Goal: Task Accomplishment & Management: Use online tool/utility

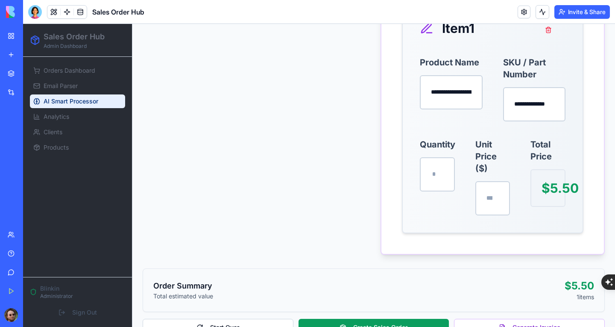
scroll to position [59, 0]
click at [35, 9] on div at bounding box center [35, 12] width 14 height 14
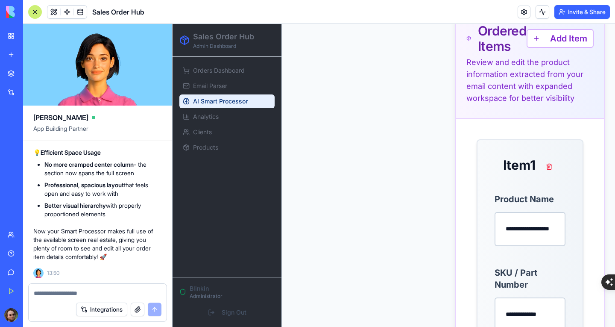
scroll to position [896, 0]
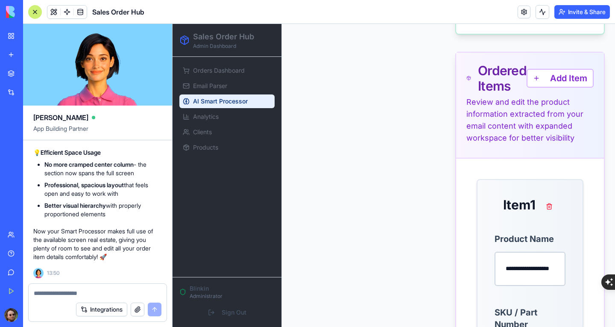
click at [96, 292] on textarea at bounding box center [98, 293] width 128 height 9
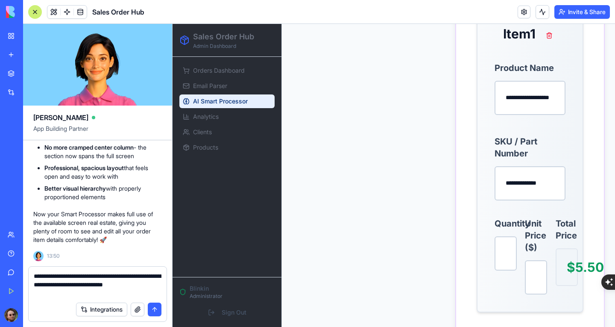
scroll to position [1110, 0]
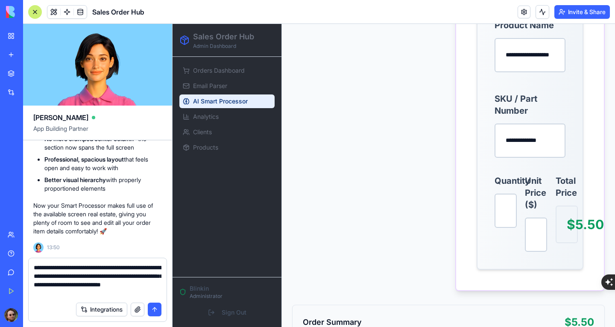
type textarea "**********"
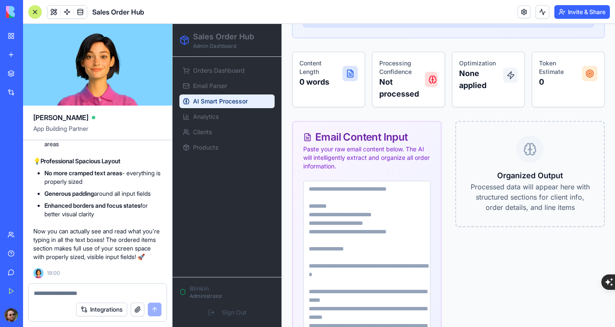
scroll to position [315, 0]
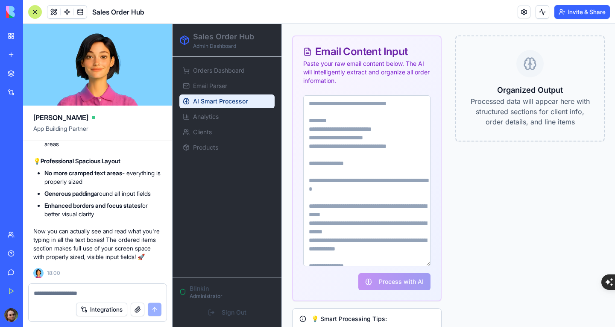
click at [485, 67] on div "Organized Output Processed data will appear here with structured sections for c…" at bounding box center [530, 88] width 120 height 77
click at [358, 117] on textarea at bounding box center [366, 180] width 127 height 171
paste textarea "**********"
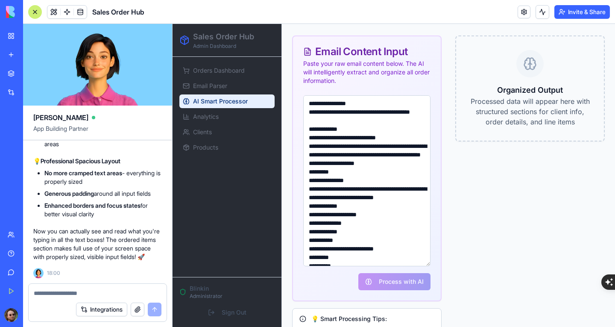
scroll to position [46, 0]
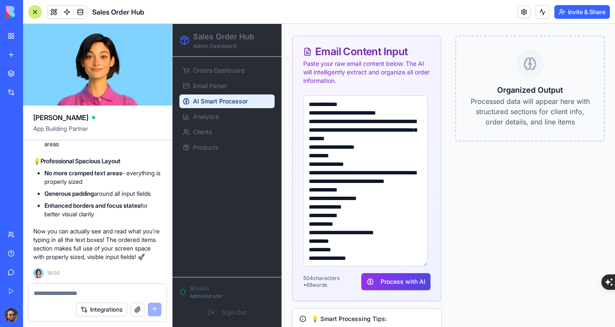
type textarea "**********"
click at [397, 273] on button "Process with AI" at bounding box center [395, 281] width 69 height 17
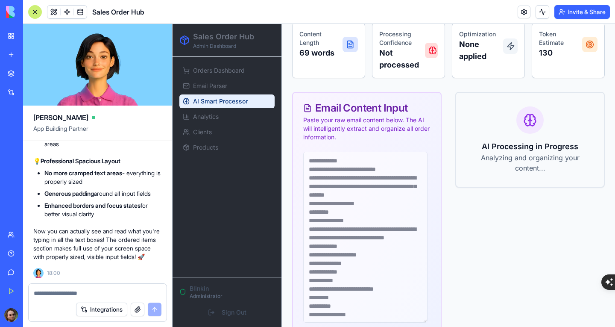
scroll to position [0, 0]
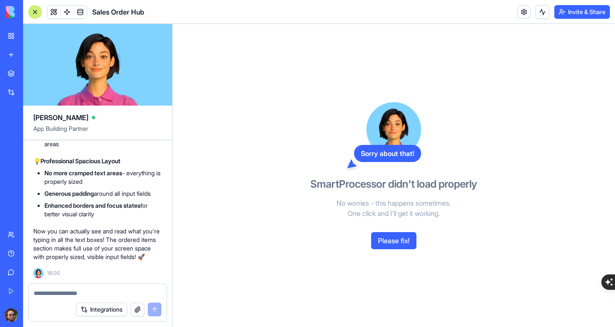
click at [388, 243] on button "Please fix!" at bounding box center [393, 240] width 45 height 17
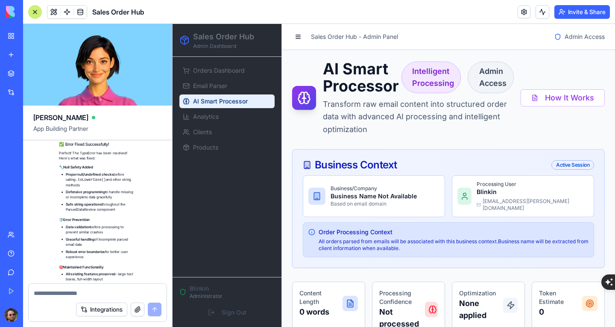
scroll to position [9852, 0]
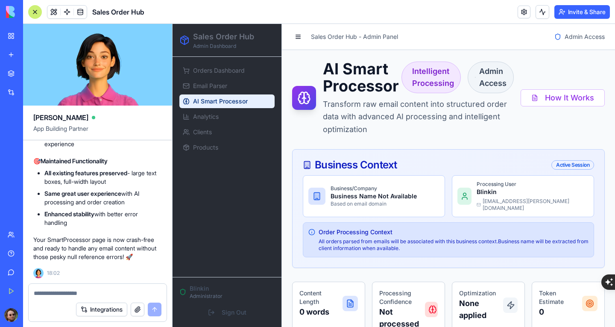
click at [29, 12] on div at bounding box center [35, 12] width 14 height 14
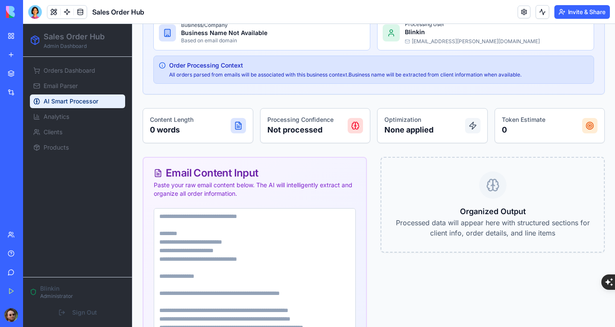
scroll to position [275, 0]
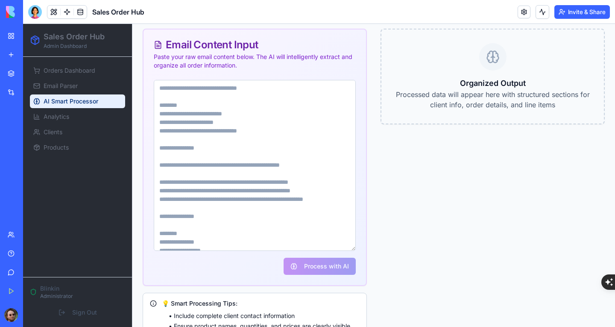
click at [230, 106] on textarea at bounding box center [255, 165] width 202 height 171
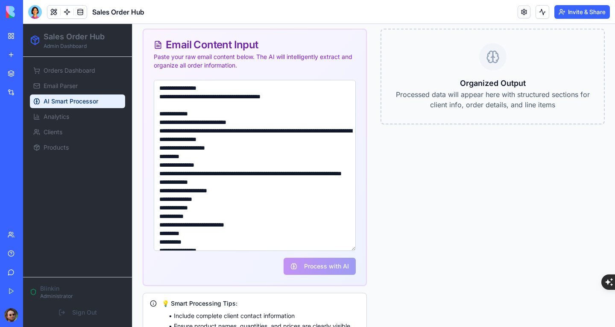
scroll to position [12, 0]
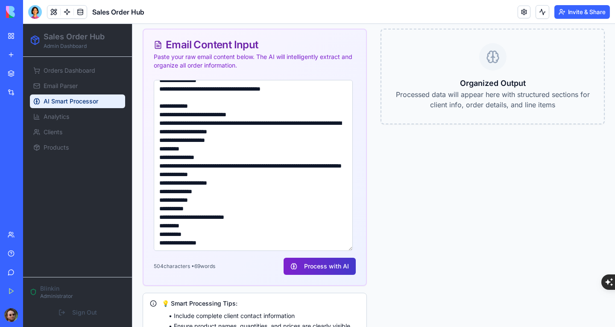
type textarea "**********"
click at [320, 265] on button "Process with AI" at bounding box center [319, 265] width 72 height 17
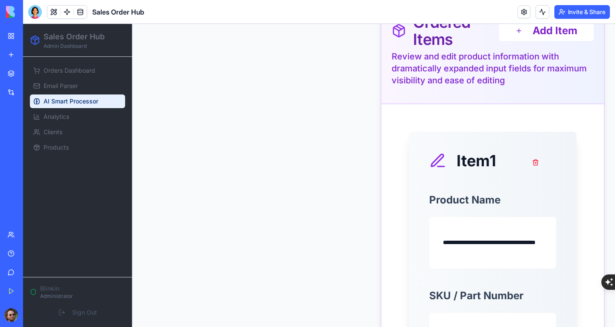
scroll to position [830, 0]
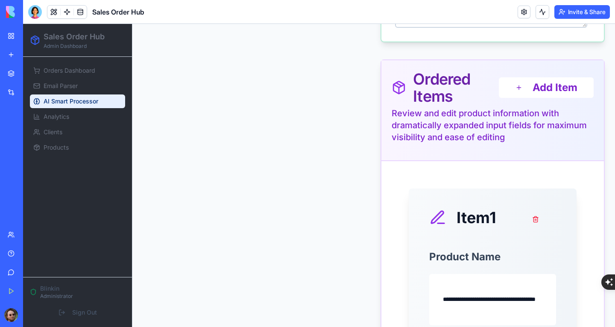
drag, startPoint x: 34, startPoint y: 15, endPoint x: 36, endPoint y: 23, distance: 8.1
click at [34, 15] on div at bounding box center [35, 12] width 14 height 14
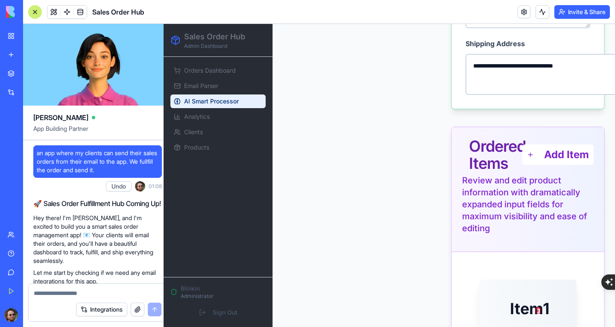
scroll to position [9852, 0]
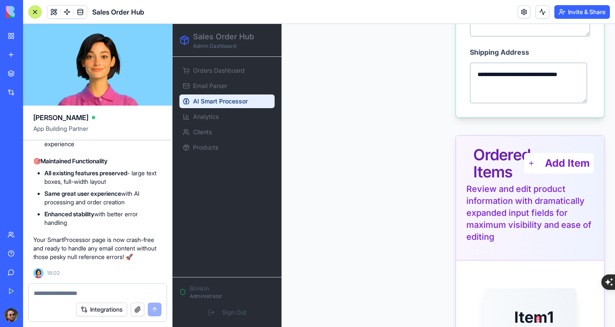
click at [101, 292] on textarea at bounding box center [98, 293] width 128 height 9
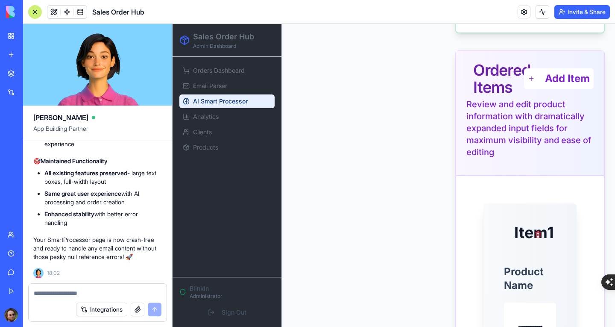
scroll to position [916, 0]
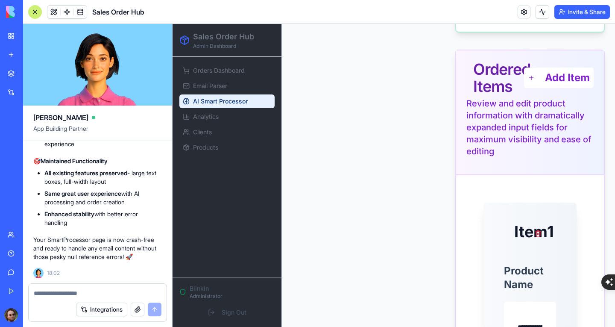
click at [137, 309] on button "button" at bounding box center [138, 309] width 14 height 14
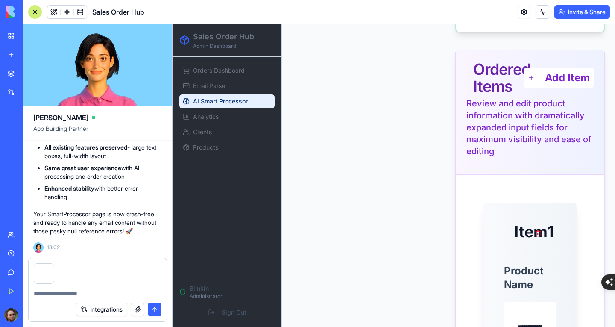
click at [75, 290] on textarea at bounding box center [98, 293] width 128 height 9
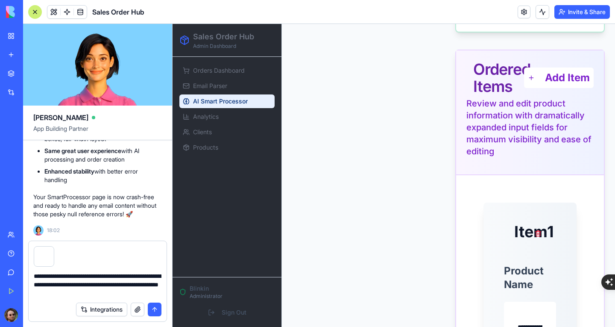
type textarea "**********"
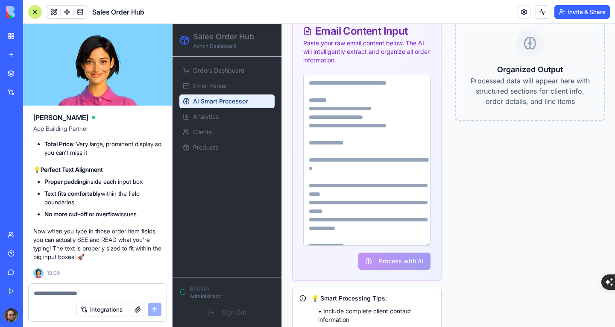
scroll to position [315, 0]
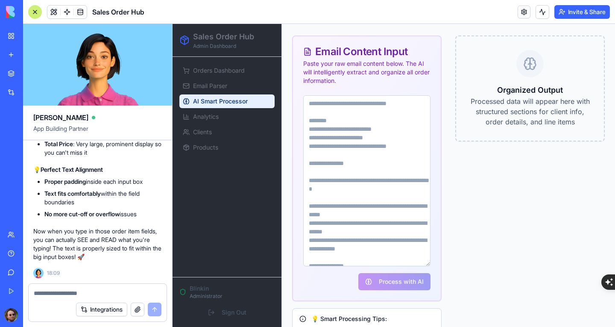
click at [366, 104] on textarea at bounding box center [366, 180] width 127 height 171
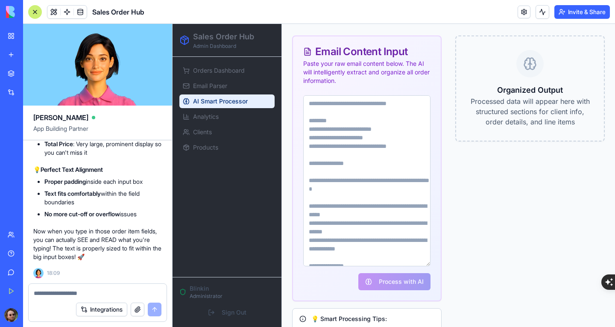
click at [371, 125] on textarea at bounding box center [366, 180] width 127 height 171
paste textarea "**********"
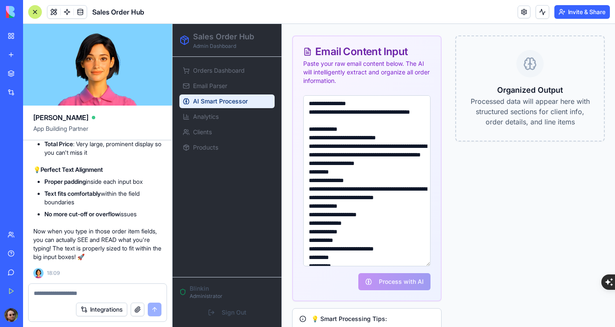
scroll to position [46, 0]
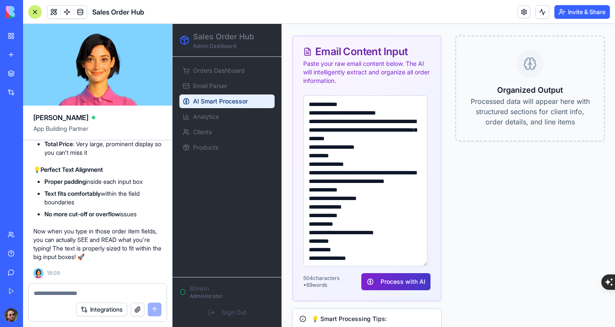
type textarea "**********"
click at [403, 275] on button "Process with AI" at bounding box center [395, 281] width 69 height 17
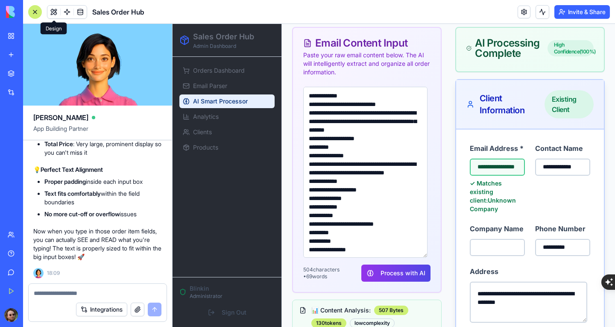
click at [38, 10] on div at bounding box center [35, 12] width 14 height 14
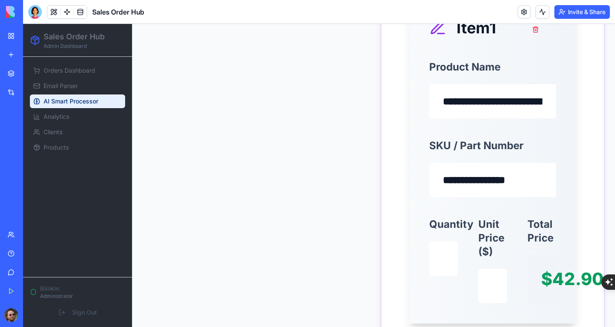
scroll to position [1041, 0]
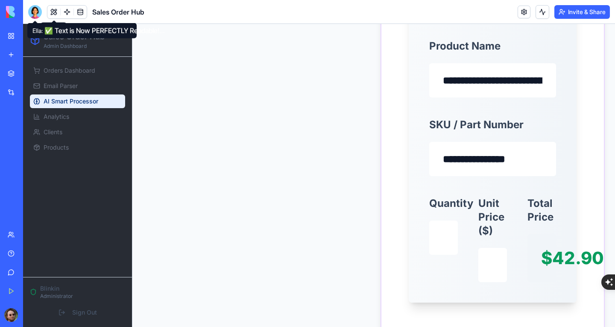
drag, startPoint x: 35, startPoint y: 12, endPoint x: 45, endPoint y: 24, distance: 15.1
click at [35, 12] on div at bounding box center [35, 12] width 14 height 14
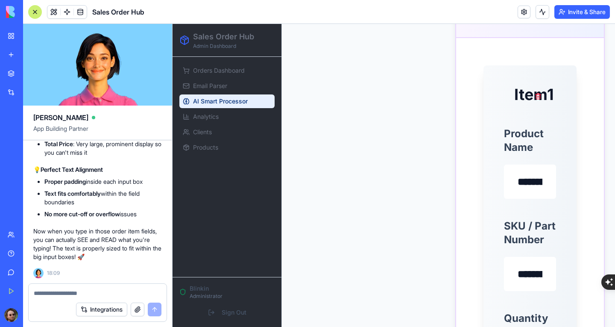
scroll to position [0, 0]
click at [72, 292] on textarea at bounding box center [98, 293] width 128 height 9
click at [118, 309] on button "Integrations" at bounding box center [101, 309] width 51 height 14
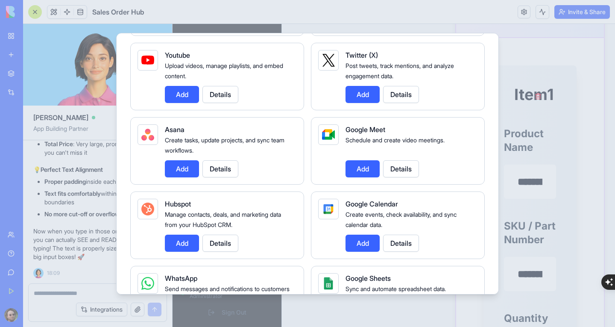
scroll to position [213, 0]
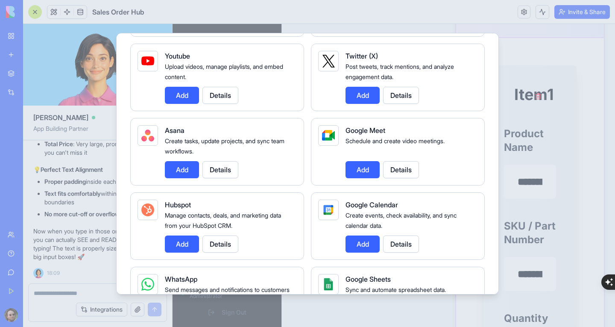
click at [59, 294] on div at bounding box center [307, 163] width 615 height 327
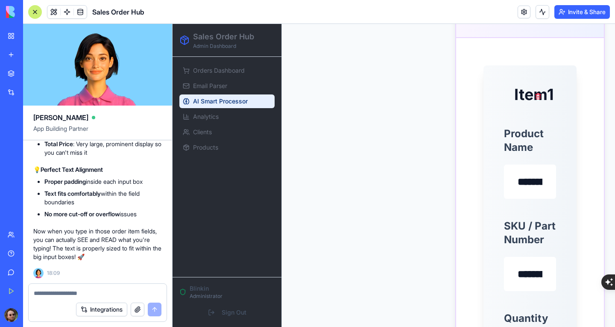
click at [66, 292] on textarea at bounding box center [98, 293] width 128 height 9
click at [136, 309] on button "button" at bounding box center [138, 309] width 14 height 14
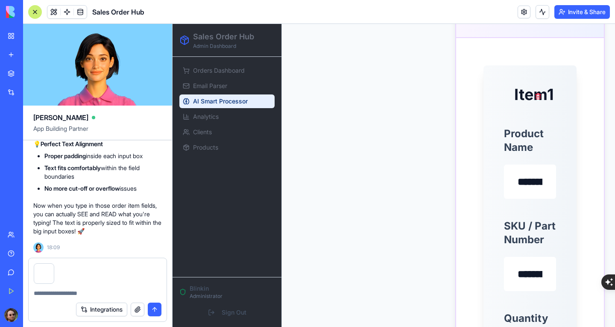
click at [54, 297] on textarea at bounding box center [98, 293] width 128 height 9
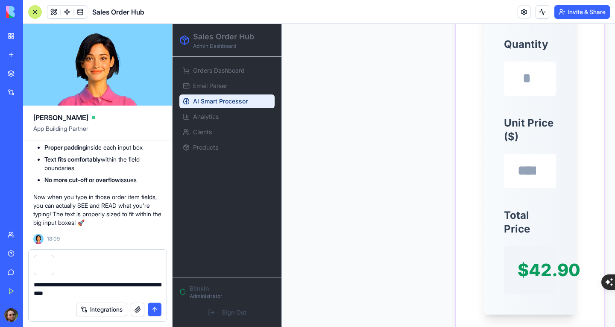
scroll to position [1382, 0]
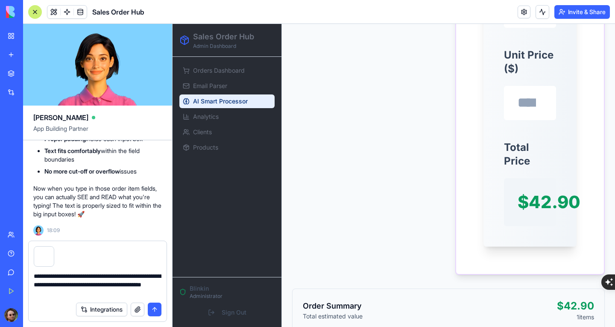
type textarea "**********"
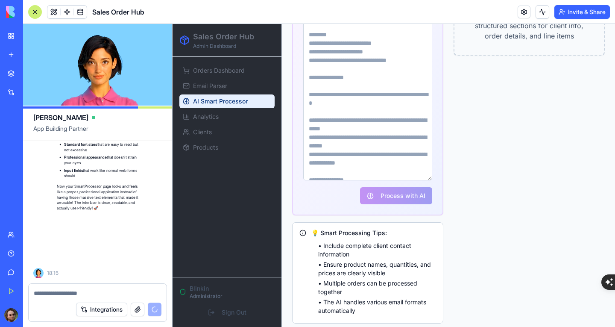
scroll to position [10829, 0]
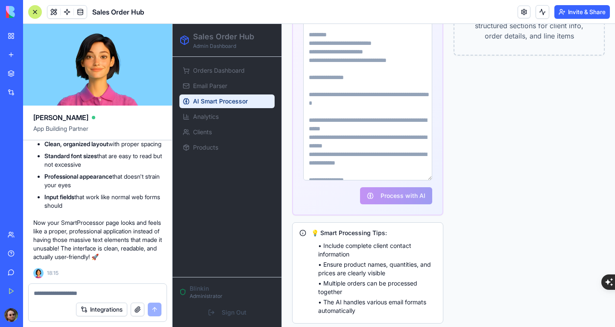
click at [334, 85] on textarea at bounding box center [367, 94] width 129 height 171
paste textarea "**********"
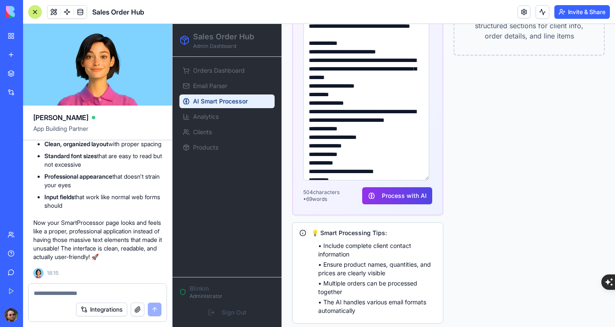
scroll to position [46, 0]
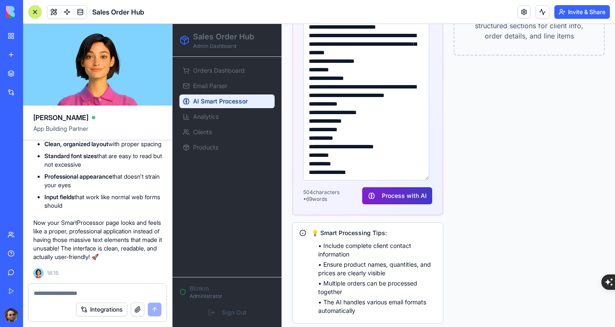
type textarea "**********"
click at [393, 187] on button "Process with AI" at bounding box center [397, 195] width 70 height 17
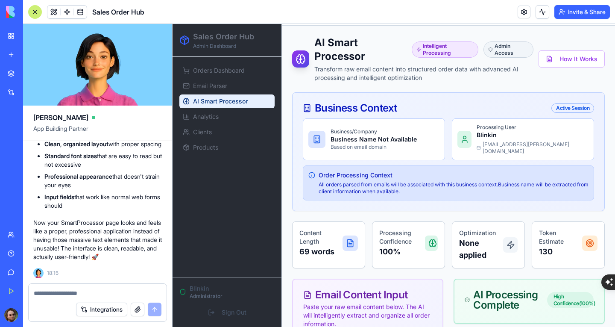
scroll to position [0, 0]
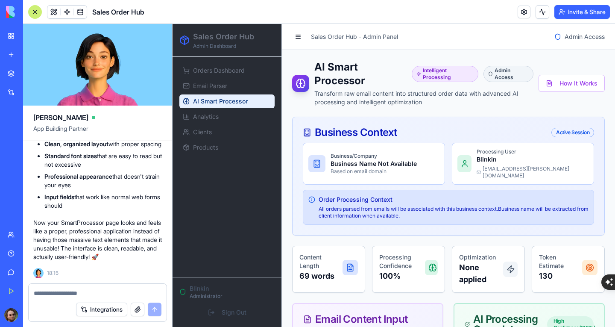
click at [39, 13] on div at bounding box center [35, 12] width 14 height 14
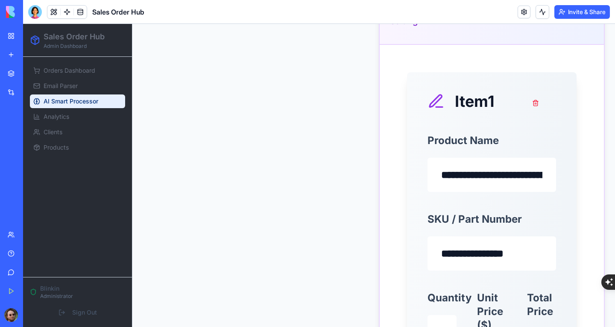
scroll to position [913, 0]
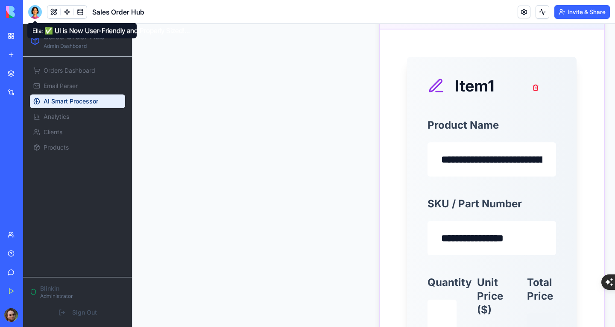
click at [37, 13] on div at bounding box center [35, 12] width 14 height 14
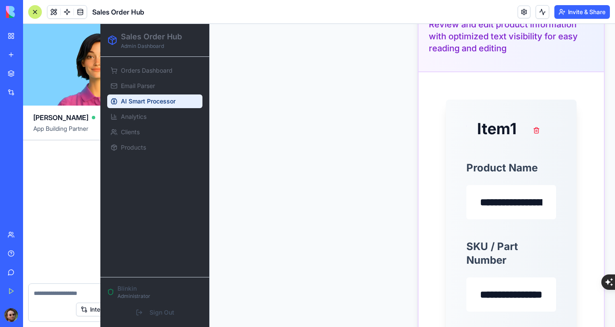
scroll to position [10829, 0]
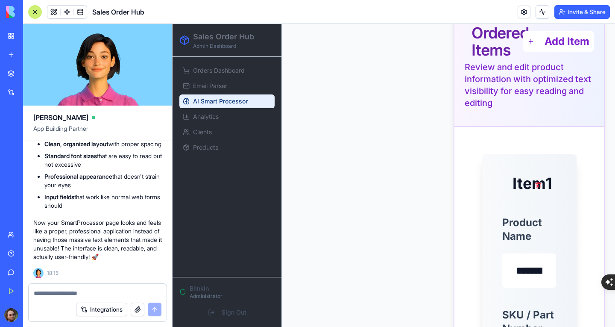
click at [93, 292] on textarea at bounding box center [98, 293] width 128 height 9
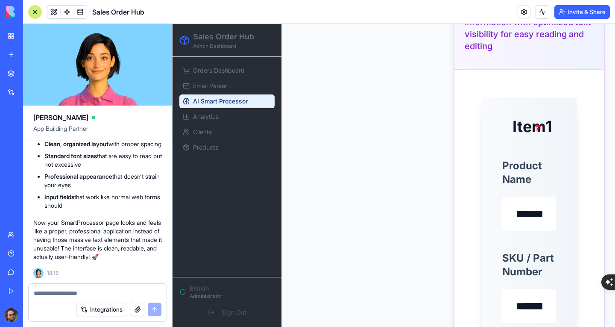
scroll to position [1041, 0]
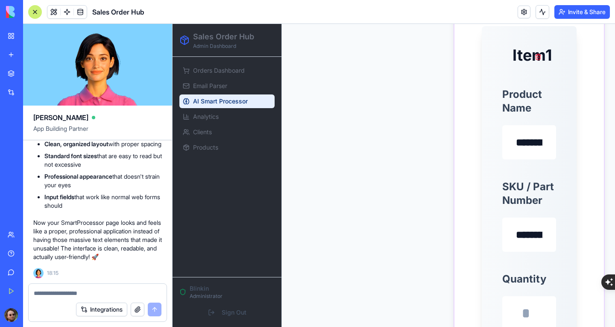
click at [40, 13] on div at bounding box center [35, 12] width 14 height 14
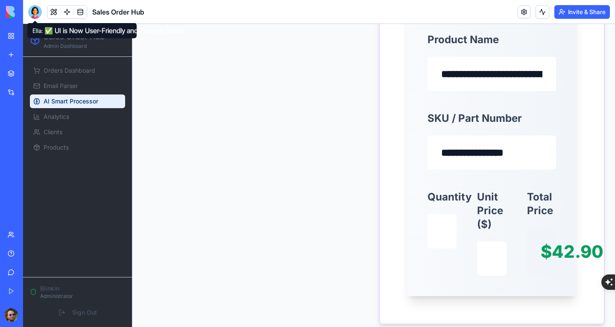
scroll to position [955, 0]
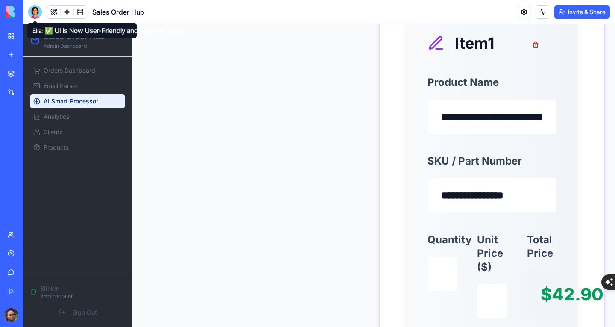
click at [37, 13] on div at bounding box center [35, 12] width 14 height 14
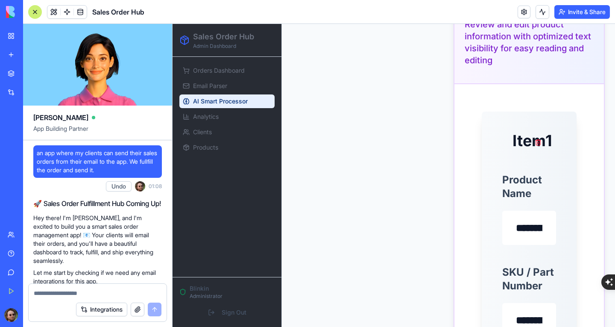
scroll to position [10829, 0]
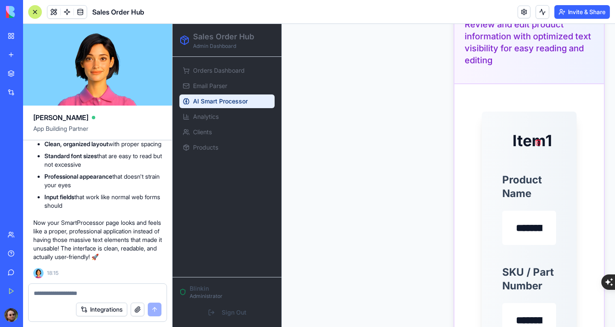
click at [140, 306] on button "button" at bounding box center [138, 309] width 14 height 14
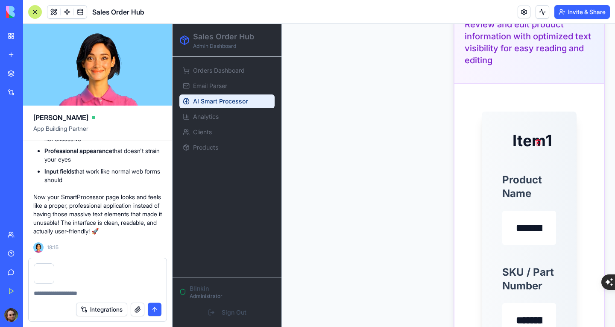
click at [68, 290] on textarea at bounding box center [98, 293] width 128 height 9
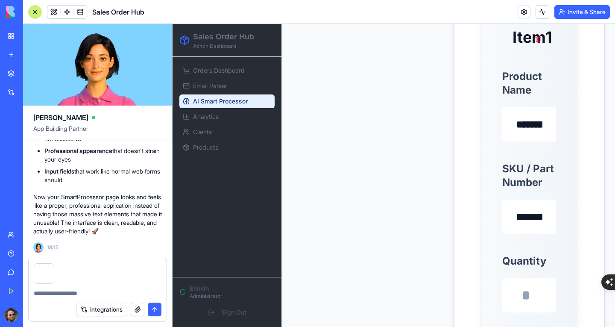
scroll to position [1083, 0]
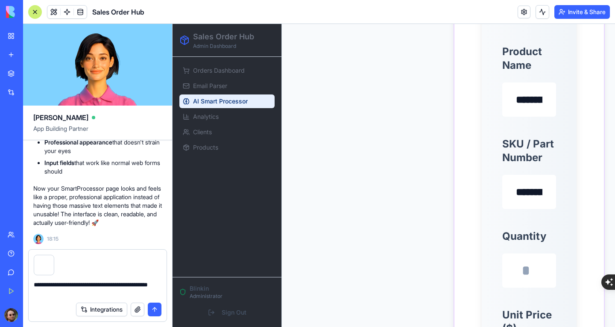
click at [122, 284] on textarea "**********" at bounding box center [98, 288] width 128 height 17
click at [94, 294] on textarea "**********" at bounding box center [98, 288] width 128 height 17
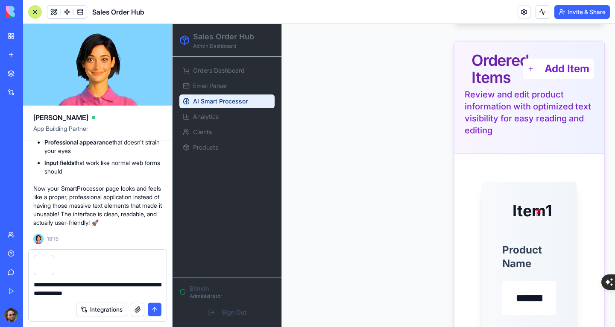
scroll to position [870, 0]
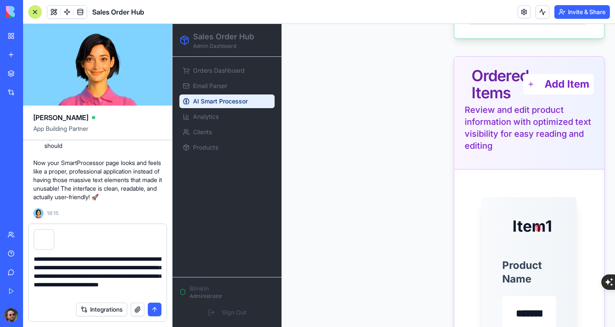
type textarea "**********"
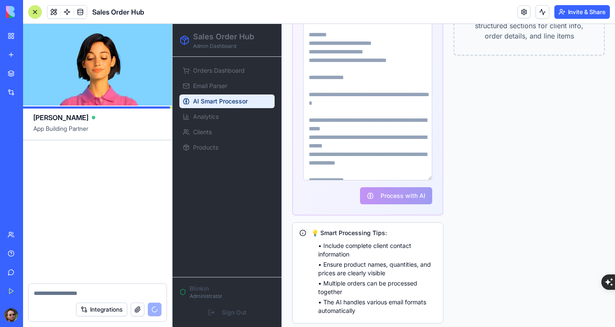
scroll to position [11338, 0]
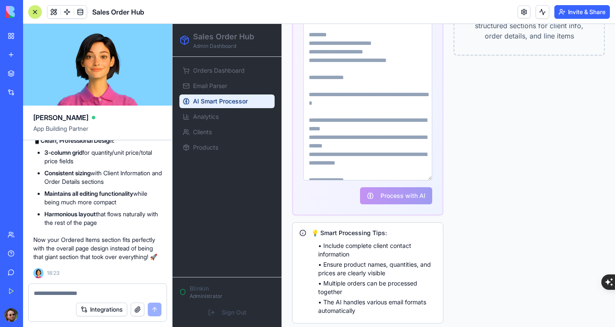
click at [333, 102] on textarea at bounding box center [367, 94] width 129 height 171
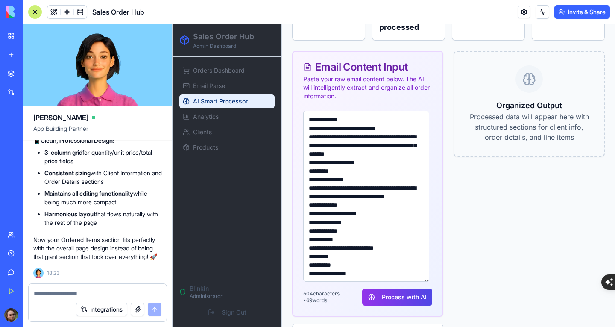
scroll to position [293, 0]
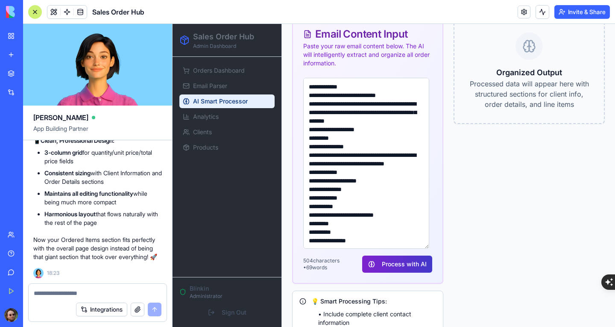
type textarea "**********"
click at [407, 255] on button "Process with AI" at bounding box center [397, 263] width 70 height 17
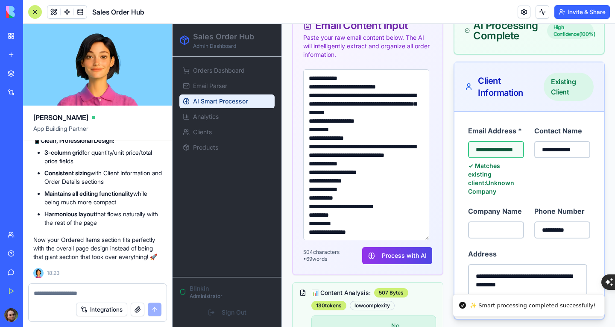
click at [35, 10] on div at bounding box center [35, 12] width 14 height 14
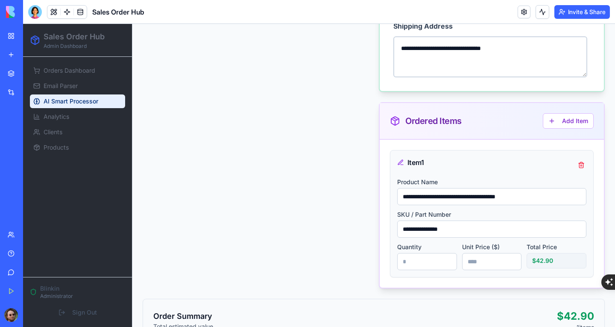
scroll to position [768, 0]
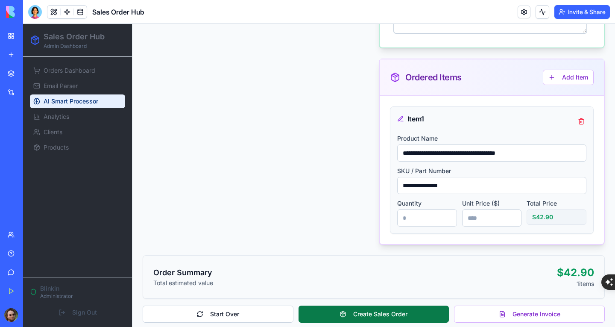
click at [372, 310] on button "Create Sales Order" at bounding box center [373, 313] width 151 height 17
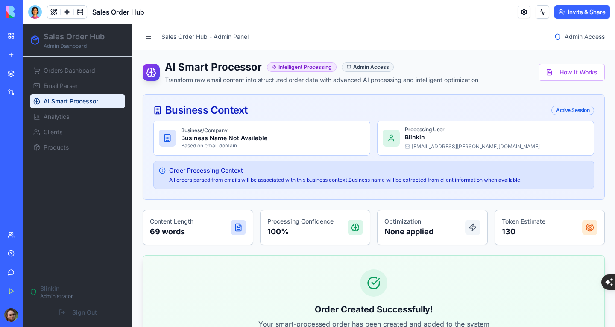
scroll to position [148, 0]
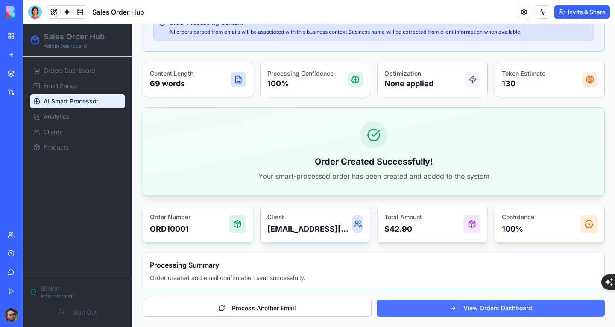
click at [442, 306] on link "View Orders Dashboard" at bounding box center [490, 307] width 228 height 17
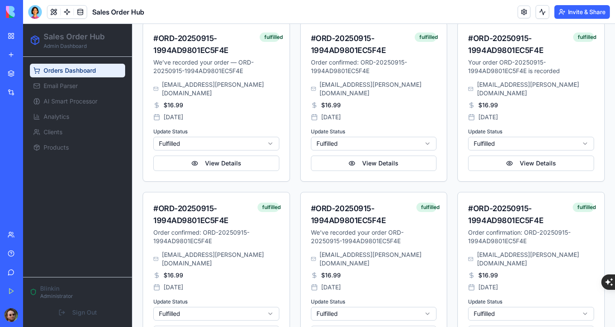
scroll to position [3781, 0]
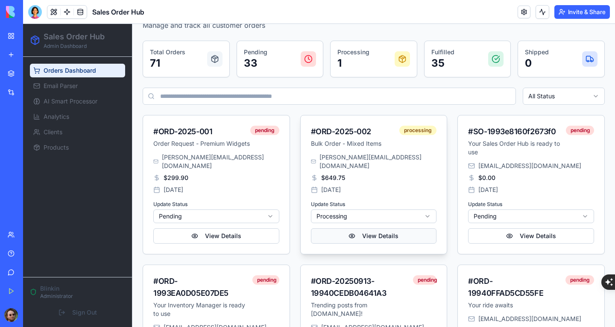
scroll to position [0, 0]
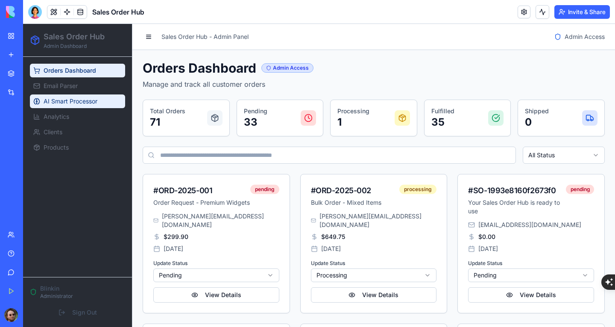
click at [78, 100] on span "AI Smart Processor" at bounding box center [71, 101] width 54 height 9
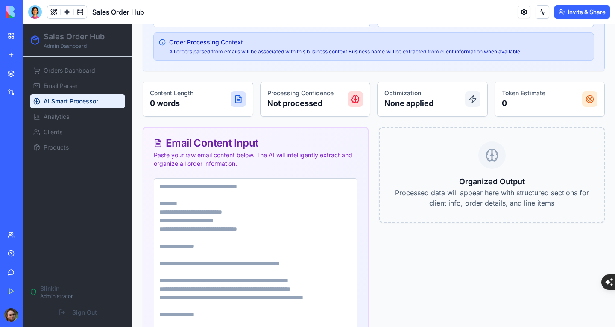
scroll to position [269, 0]
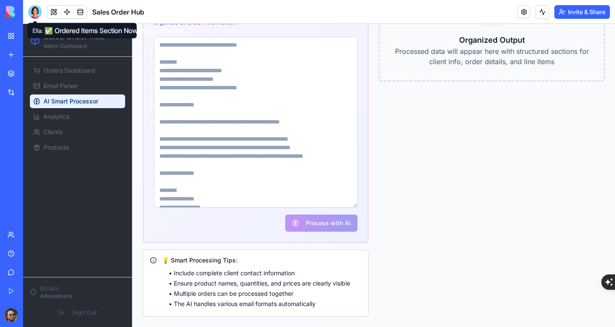
drag, startPoint x: 19, startPoint y: 4, endPoint x: 41, endPoint y: 24, distance: 30.2
click at [37, 18] on div at bounding box center [35, 12] width 14 height 14
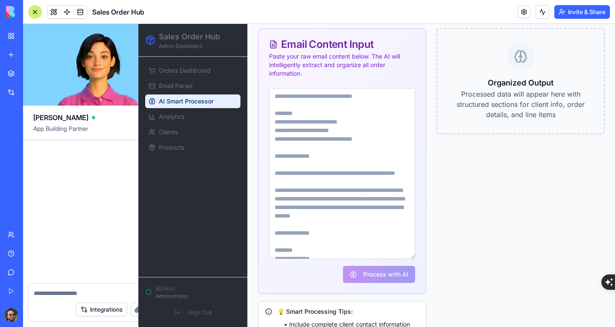
scroll to position [11338, 0]
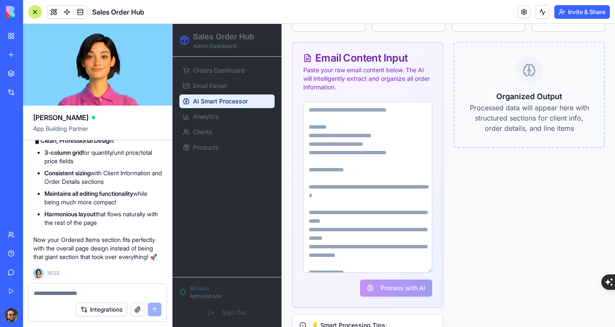
click at [93, 291] on textarea at bounding box center [98, 293] width 128 height 9
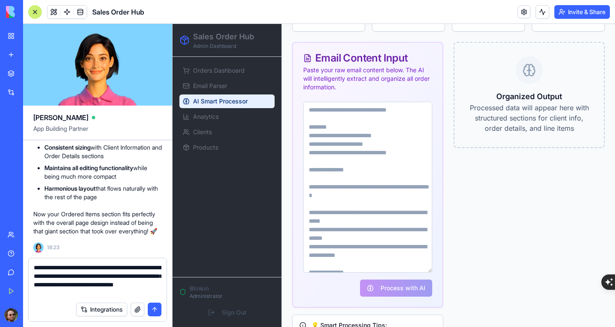
drag, startPoint x: 99, startPoint y: 294, endPoint x: 59, endPoint y: 286, distance: 40.9
click at [59, 286] on textarea "**********" at bounding box center [98, 280] width 128 height 34
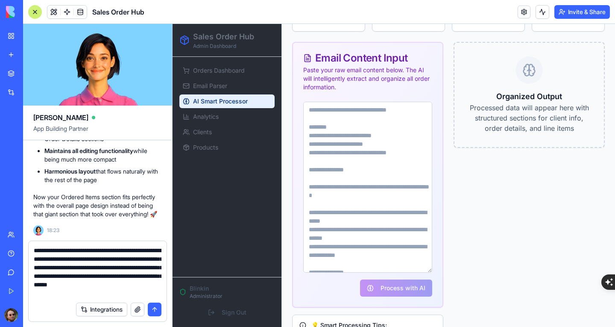
type textarea "**********"
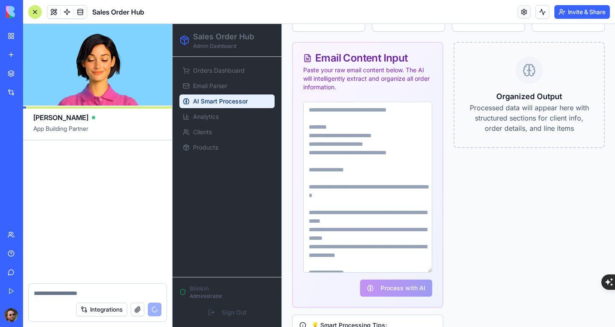
scroll to position [11918, 0]
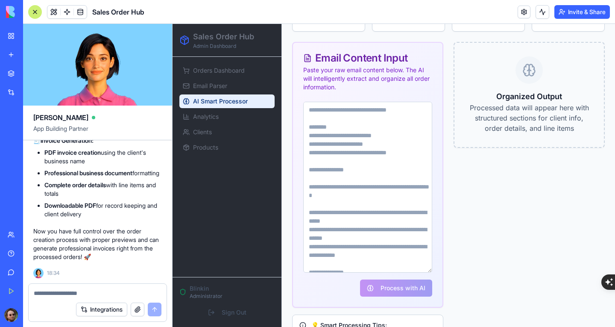
click at [361, 139] on textarea at bounding box center [367, 187] width 129 height 171
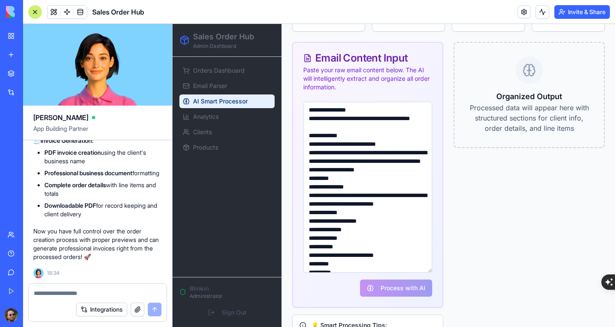
scroll to position [46, 0]
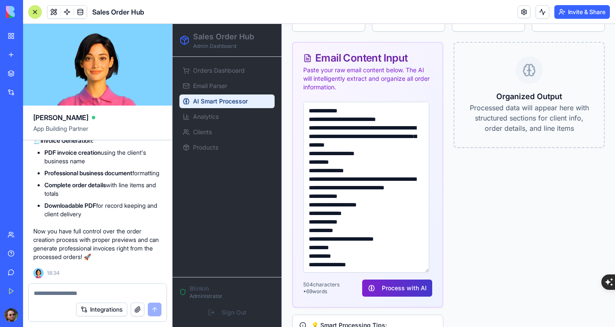
type textarea "**********"
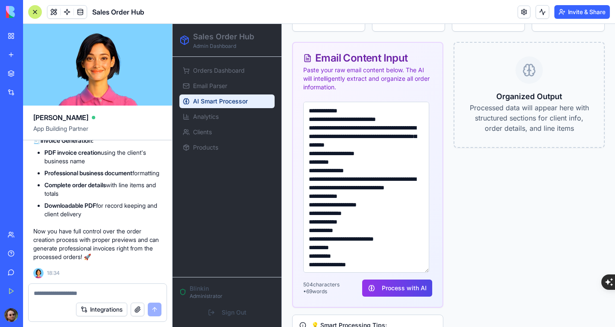
drag, startPoint x: 391, startPoint y: 280, endPoint x: 424, endPoint y: 257, distance: 40.0
click at [393, 280] on button "Process with AI" at bounding box center [397, 287] width 70 height 17
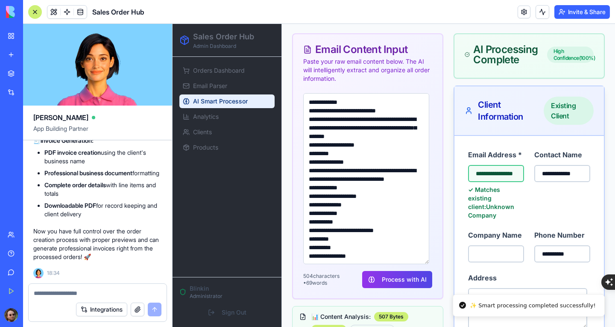
click at [37, 8] on div at bounding box center [35, 12] width 14 height 14
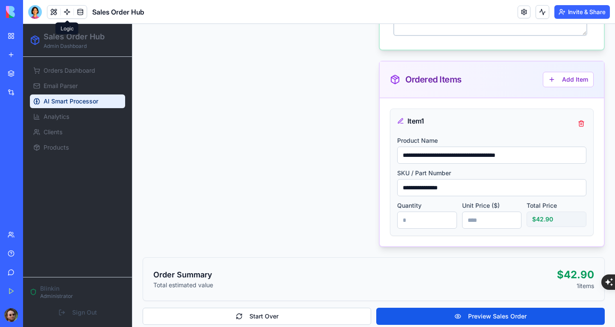
scroll to position [774, 0]
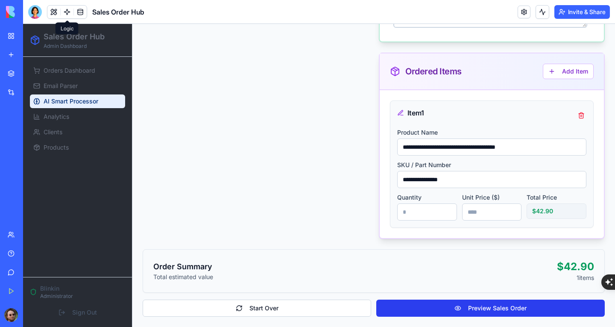
click at [452, 306] on button "Preview Sales Order" at bounding box center [490, 307] width 228 height 17
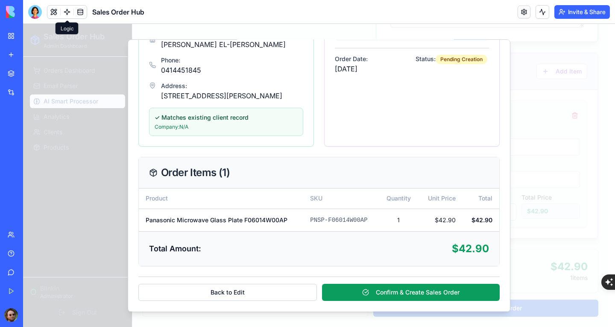
scroll to position [195, 0]
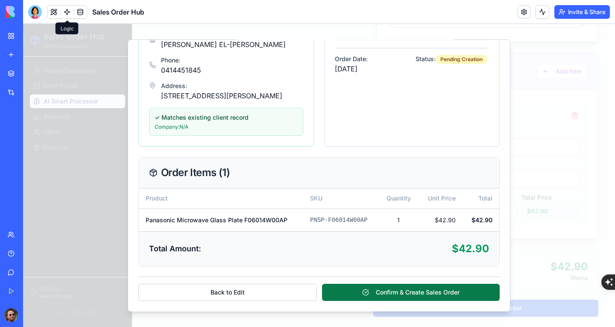
click at [371, 291] on button "Confirm & Create Sales Order" at bounding box center [411, 291] width 178 height 17
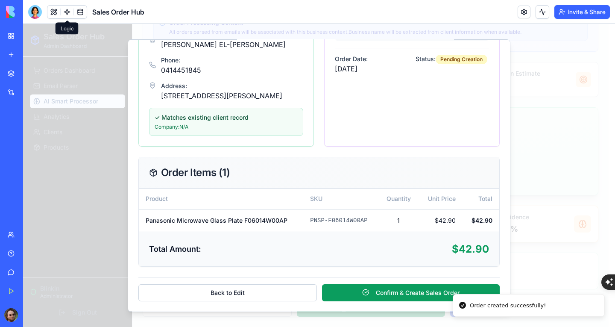
scroll to position [148, 0]
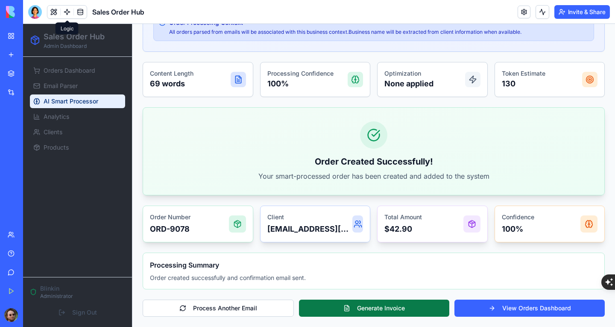
click at [376, 307] on button "Generate Invoice" at bounding box center [374, 307] width 150 height 17
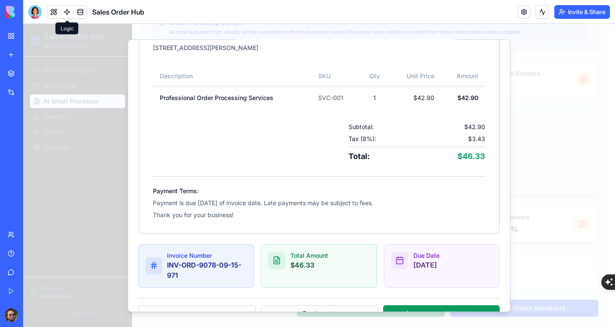
scroll to position [203, 0]
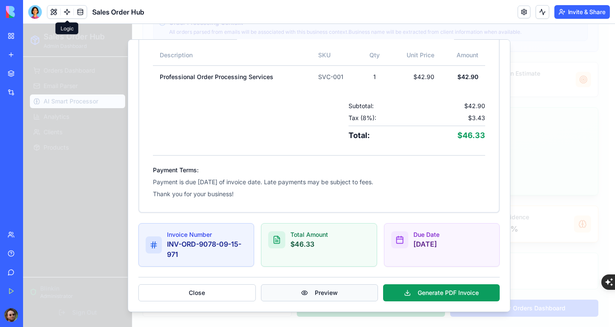
click at [325, 291] on button "Preview" at bounding box center [319, 292] width 117 height 17
click at [404, 291] on button "Generate PDF Invoice" at bounding box center [441, 292] width 117 height 17
click at [220, 292] on button "Close" at bounding box center [196, 292] width 117 height 17
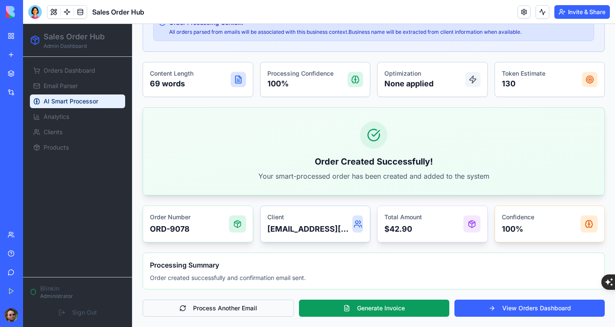
click at [235, 303] on button "Process Another Email" at bounding box center [218, 307] width 151 height 17
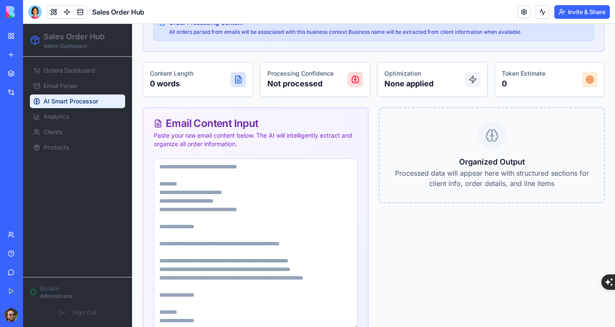
scroll to position [190, 0]
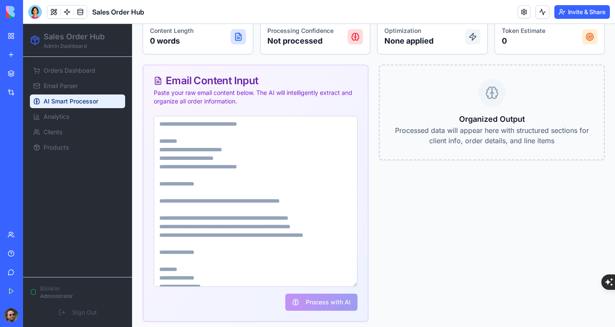
click at [210, 128] on textarea at bounding box center [256, 201] width 204 height 171
paste textarea "**********"
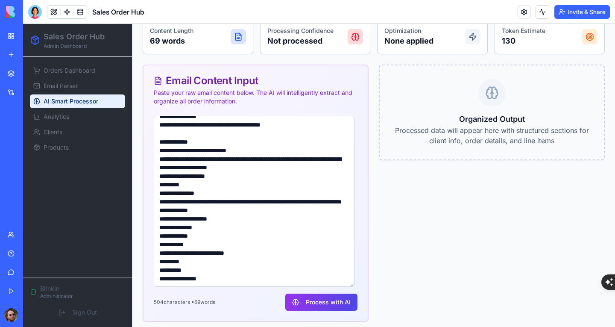
scroll to position [16, 0]
type textarea "**********"
click at [331, 299] on button "Process with AI" at bounding box center [321, 301] width 72 height 17
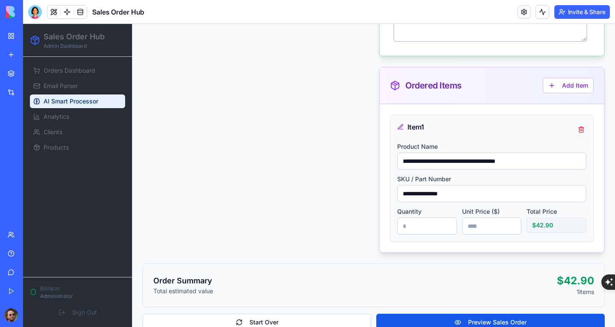
scroll to position [774, 0]
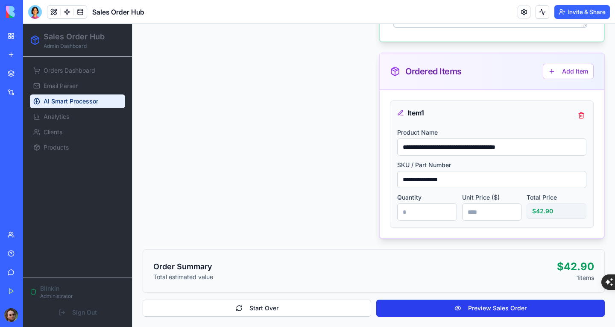
click at [438, 305] on button "Preview Sales Order" at bounding box center [490, 307] width 228 height 17
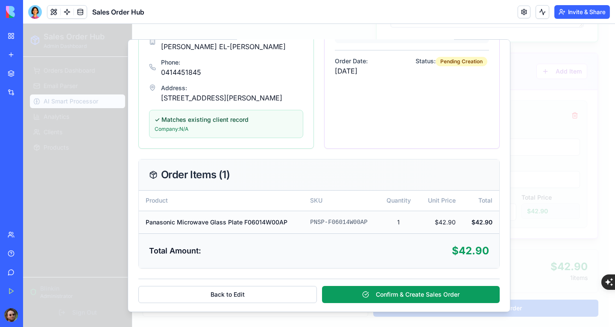
scroll to position [195, 0]
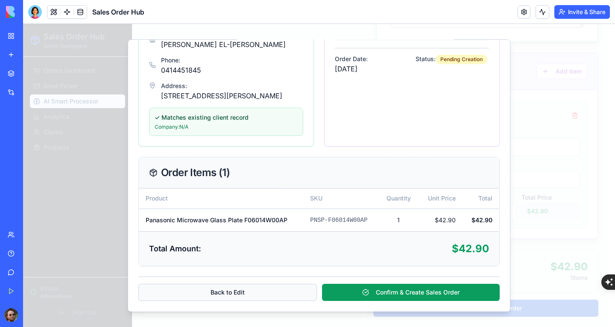
click at [246, 288] on button "Back to Edit" at bounding box center [227, 291] width 178 height 17
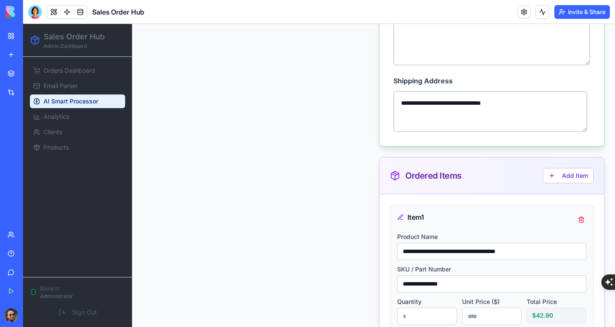
scroll to position [774, 0]
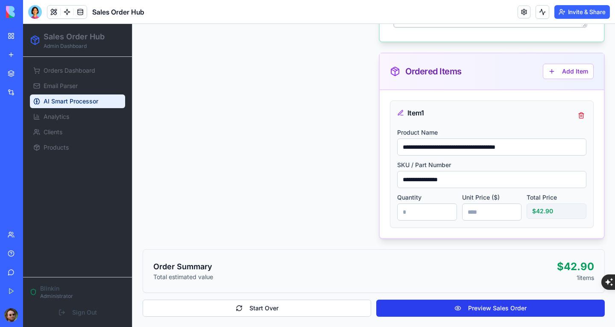
click at [454, 306] on button "Preview Sales Order" at bounding box center [490, 307] width 228 height 17
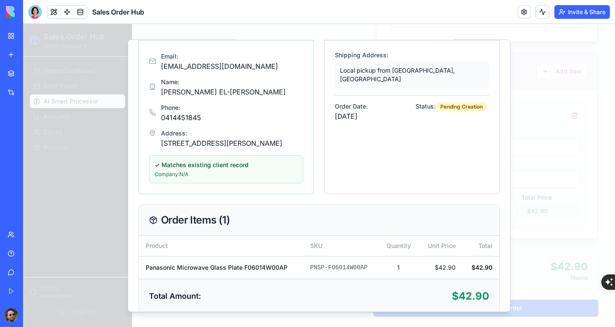
scroll to position [195, 0]
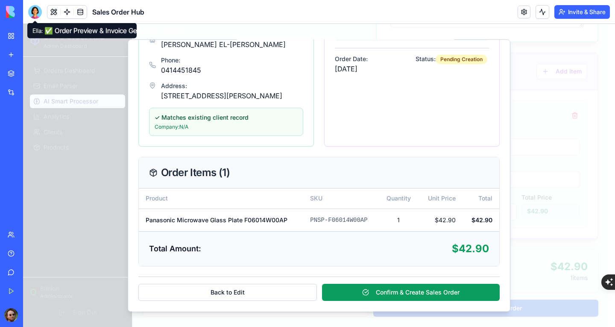
drag, startPoint x: 33, startPoint y: 8, endPoint x: 60, endPoint y: 24, distance: 32.0
click at [33, 8] on div at bounding box center [35, 12] width 14 height 14
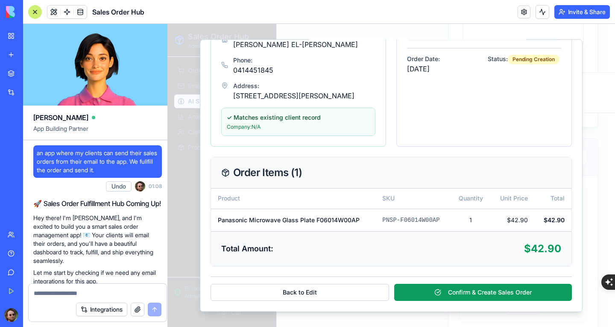
scroll to position [11918, 0]
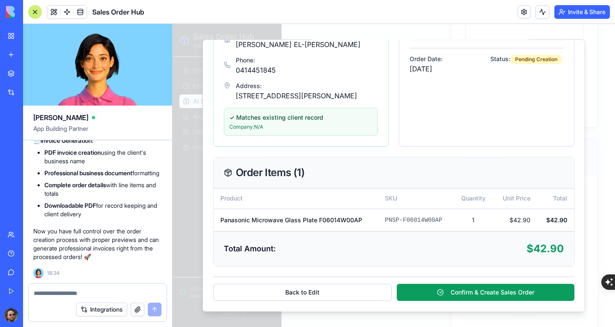
click at [60, 292] on textarea at bounding box center [98, 293] width 128 height 9
click at [325, 295] on button "Back to Edit" at bounding box center [302, 291] width 178 height 17
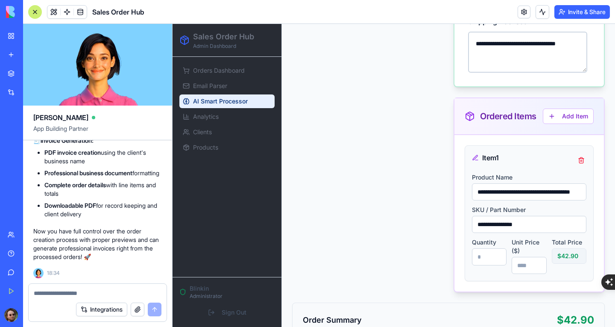
scroll to position [864, 0]
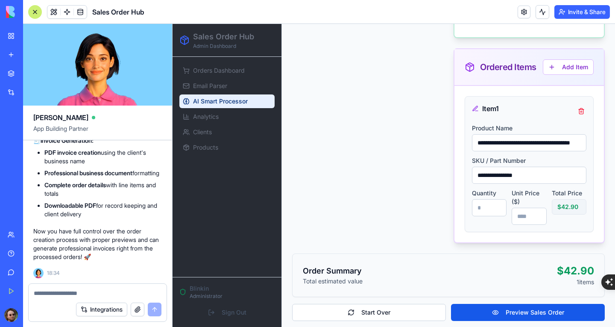
click at [106, 294] on textarea at bounding box center [98, 293] width 128 height 9
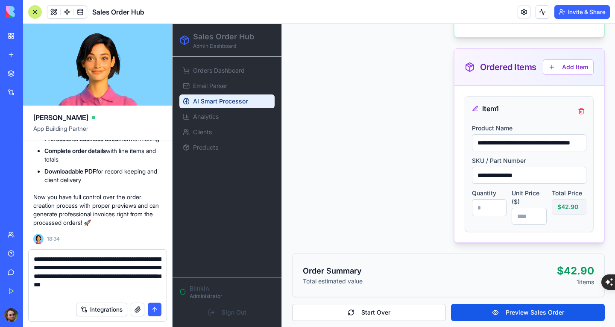
type textarea "**********"
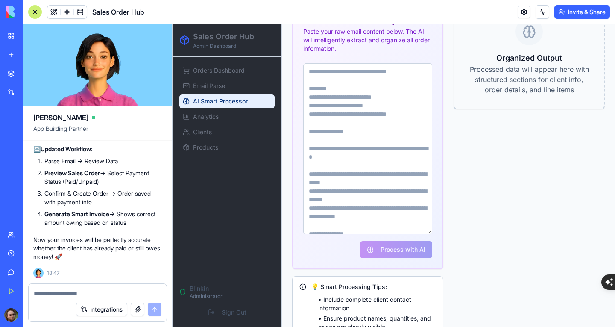
scroll to position [276, 0]
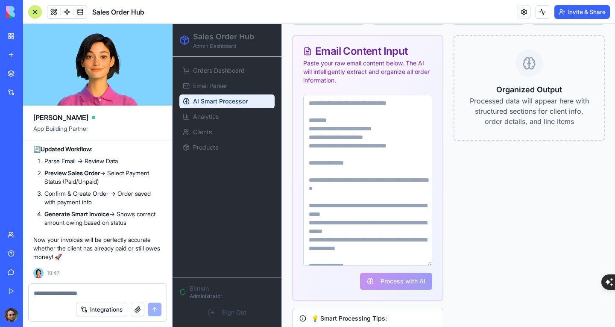
click at [361, 99] on textarea at bounding box center [367, 180] width 129 height 171
paste textarea "**********"
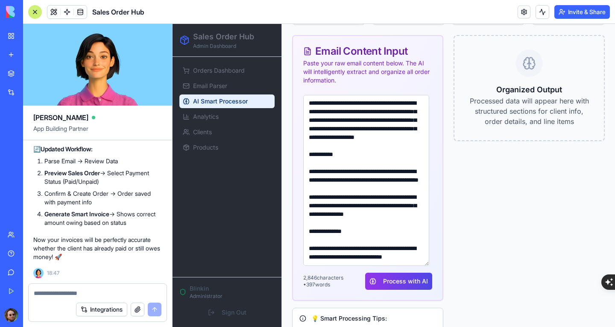
scroll to position [1079, 0]
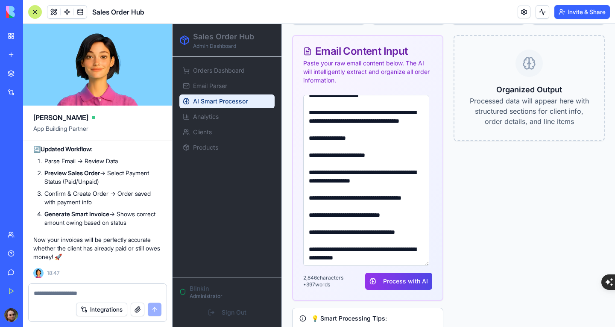
click at [362, 99] on textarea at bounding box center [366, 180] width 126 height 171
click at [341, 128] on textarea at bounding box center [366, 180] width 126 height 171
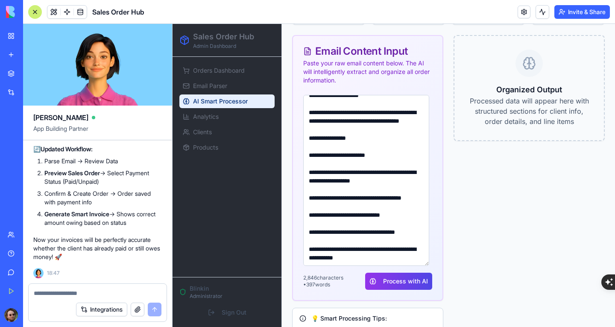
scroll to position [1083, 0]
drag, startPoint x: 310, startPoint y: 102, endPoint x: 480, endPoint y: 294, distance: 255.8
click at [480, 294] on div "Email Content Input Paste your raw email content below. The AI will intelligent…" at bounding box center [448, 221] width 312 height 373
type textarea "**********"
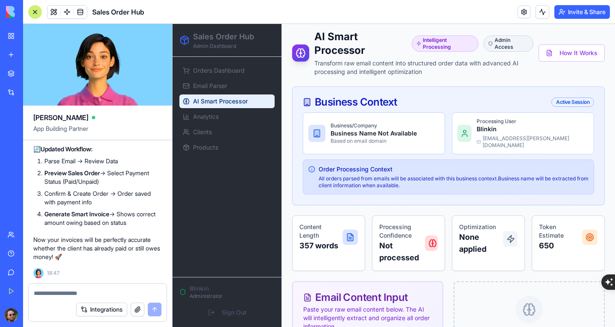
scroll to position [0, 0]
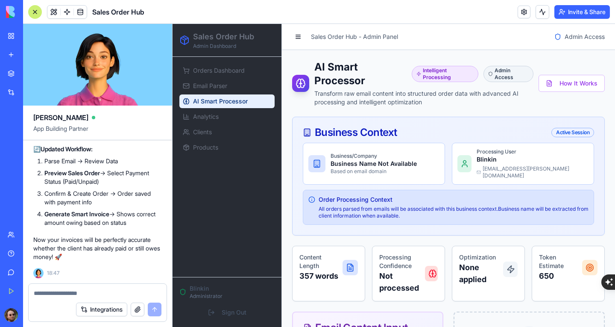
drag, startPoint x: 339, startPoint y: 236, endPoint x: 260, endPoint y: 8, distance: 242.2
click at [37, 40] on link "My Workspace" at bounding box center [20, 35] width 34 height 17
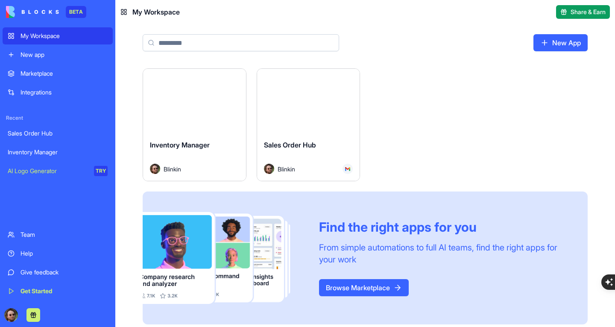
click at [318, 107] on button "Launch" at bounding box center [308, 100] width 64 height 17
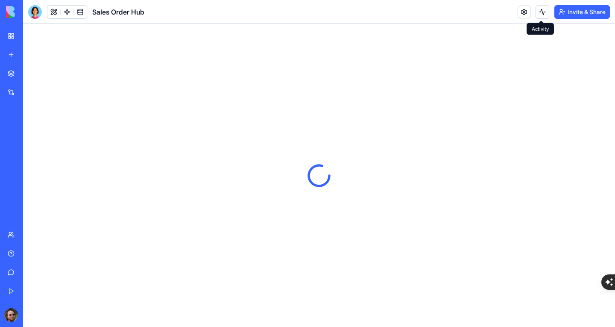
click at [541, 14] on button at bounding box center [542, 12] width 14 height 14
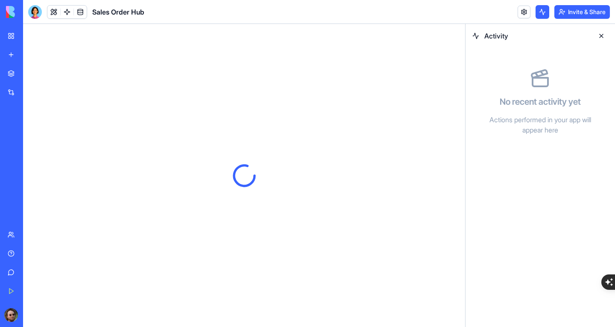
click at [601, 35] on button at bounding box center [601, 36] width 14 height 14
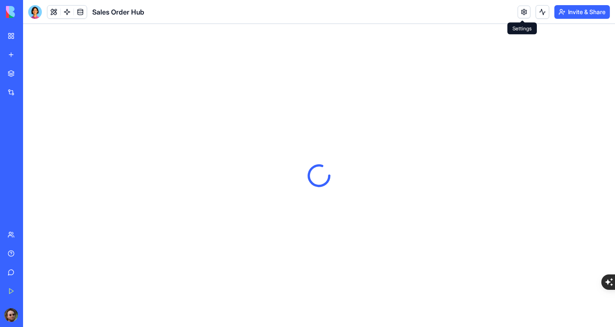
click at [522, 9] on link at bounding box center [523, 12] width 13 height 13
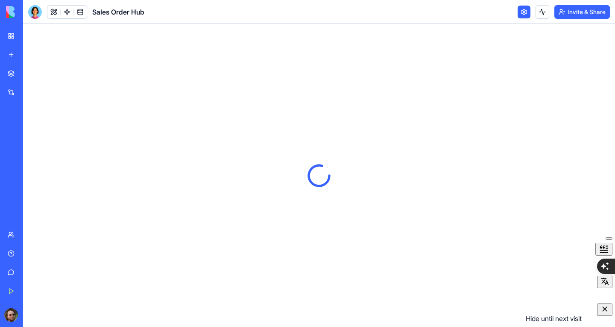
click at [603, 311] on icon "button" at bounding box center [604, 308] width 5 height 5
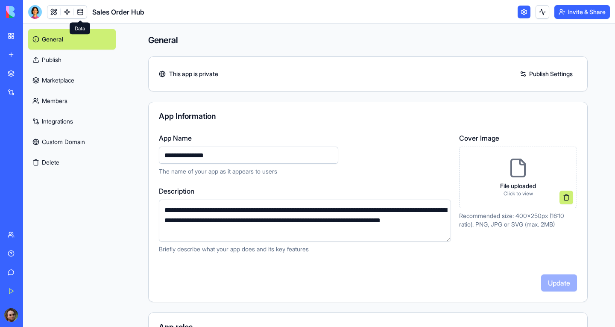
click at [79, 12] on link at bounding box center [80, 12] width 13 height 13
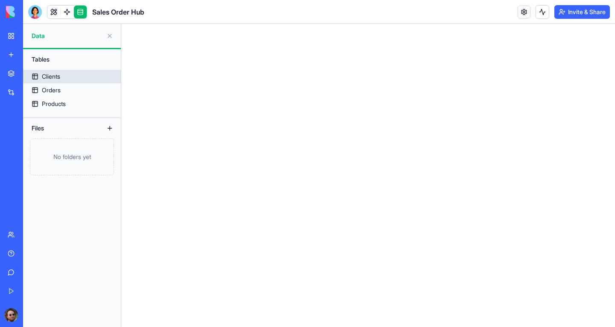
click at [63, 76] on link "Clients" at bounding box center [72, 77] width 98 height 14
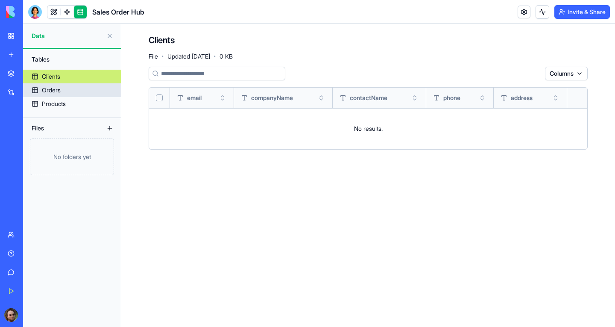
click at [57, 87] on div "Orders" at bounding box center [51, 90] width 19 height 9
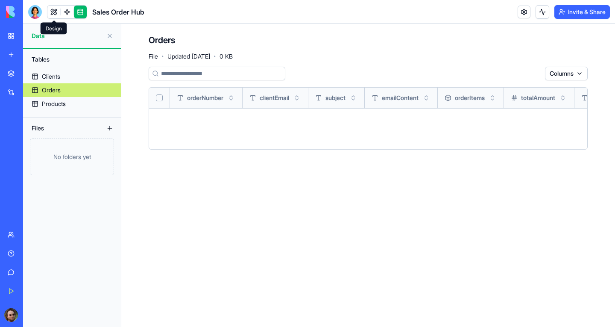
click at [54, 10] on link at bounding box center [53, 12] width 13 height 13
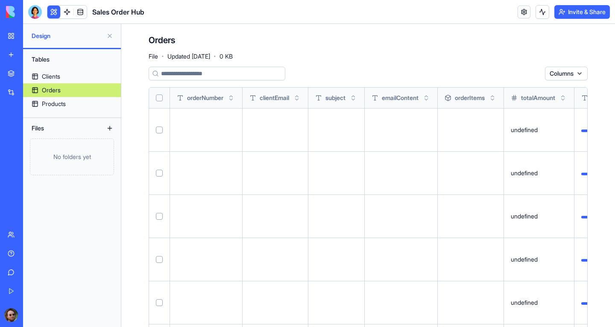
click at [111, 36] on button at bounding box center [110, 36] width 14 height 14
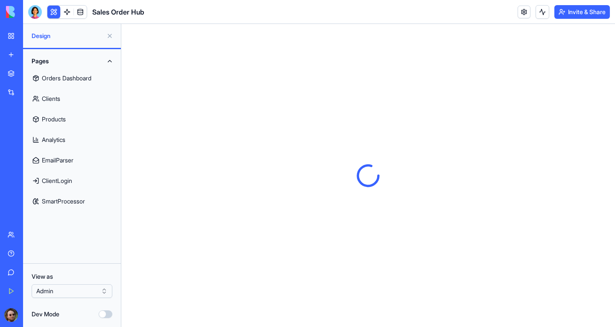
click at [32, 153] on div "Inventory Manager" at bounding box center [20, 152] width 24 height 9
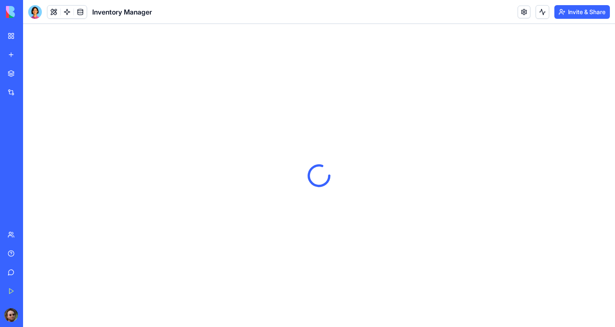
click at [32, 131] on div "Sales Order Hub" at bounding box center [20, 133] width 24 height 9
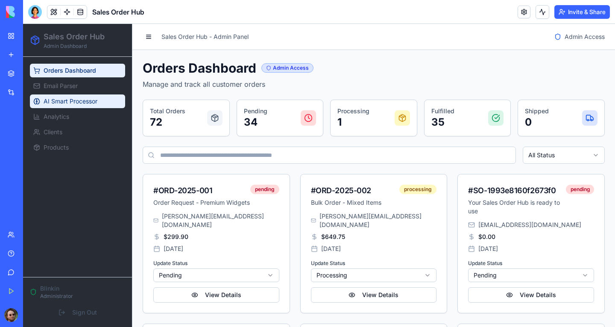
click at [70, 99] on span "AI Smart Processor" at bounding box center [71, 101] width 54 height 9
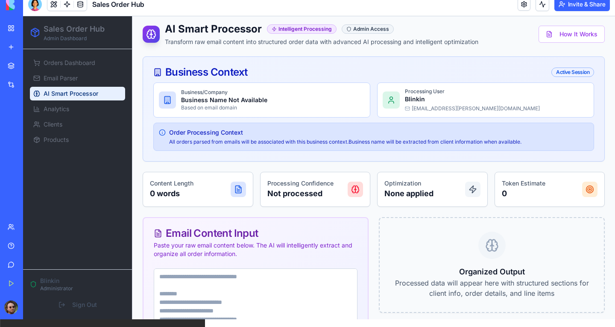
scroll to position [43, 0]
